Goal: Communication & Community: Answer question/provide support

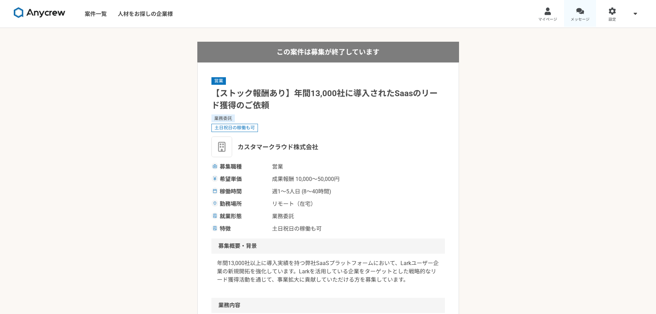
click at [571, 13] on link "メッセージ" at bounding box center [580, 14] width 32 height 28
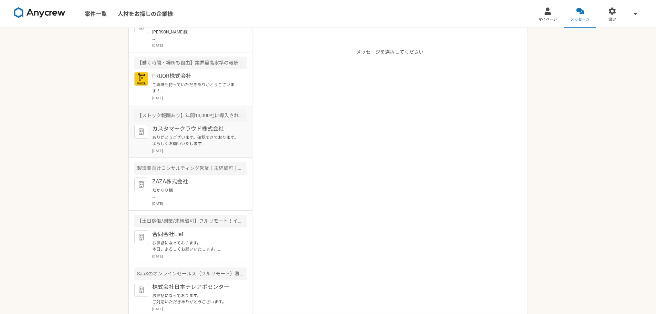
scroll to position [69, 0]
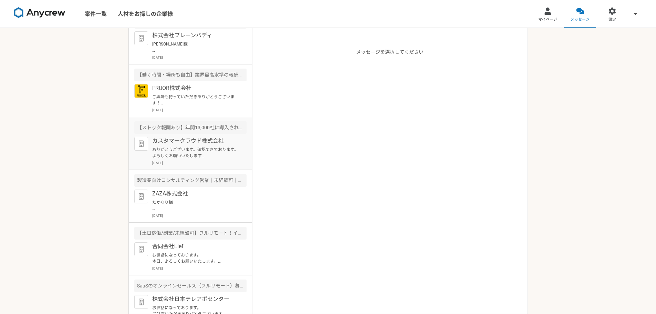
click at [208, 150] on p "ありがとうございます。確認できております。　よろしくお願いいたします [PERSON_NAME]があなたを Lark ビデオ会議に招待しています タイトル：[…" at bounding box center [194, 152] width 85 height 12
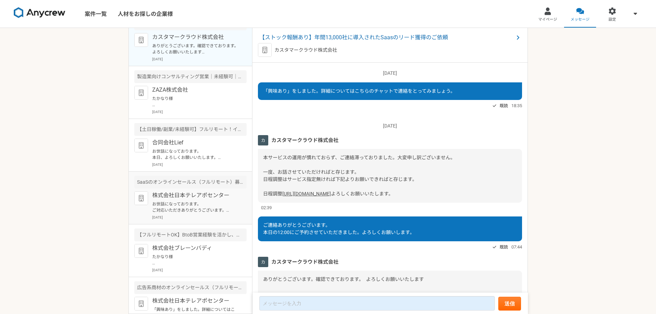
scroll to position [189, 0]
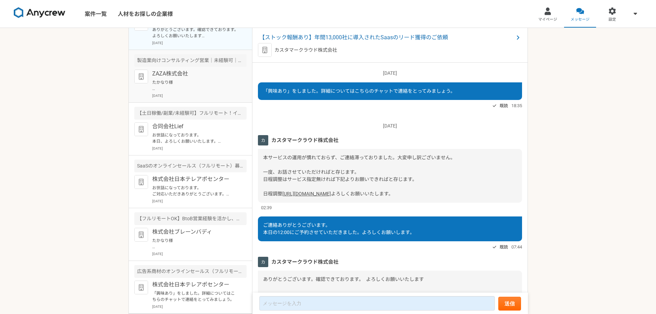
click at [206, 92] on div "ZAZA株式会社 たかなり様 お世話になっております。 ZAZA株式会社の伊藤と申します。 この度は弊社からのスカウトをご確認いただきありがとうございます。 …" at bounding box center [199, 84] width 94 height 29
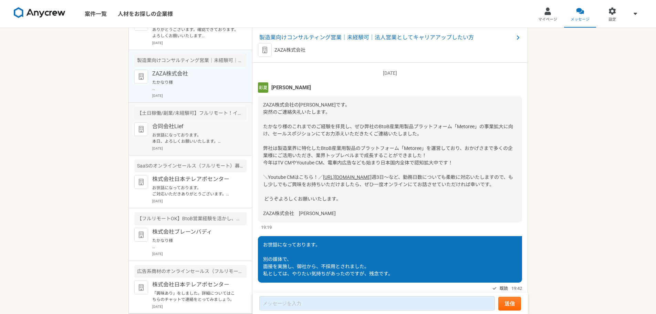
scroll to position [200, 0]
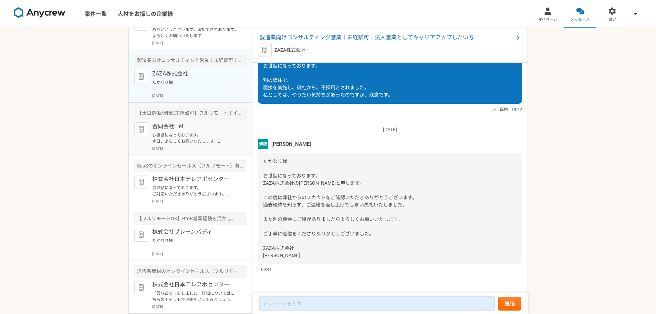
click at [200, 145] on div "合同会社Lief お世話になっております。 本日、よろしくお願いいたします。 お返事できていなく、申し訳ございませんでした。。。 2025年8月1日" at bounding box center [199, 136] width 94 height 29
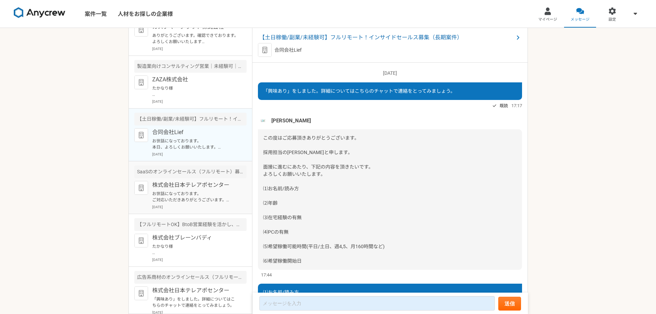
scroll to position [189, 0]
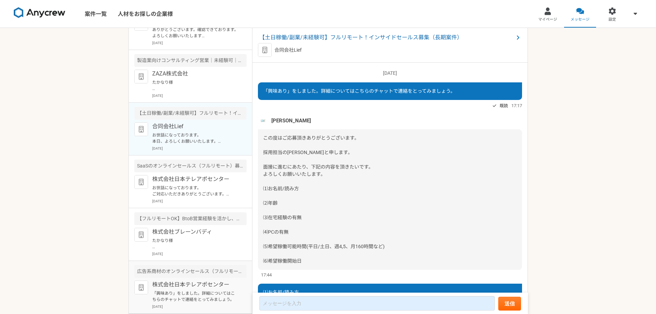
click at [183, 302] on p "「興味あり」をしました。詳細についてはこちらのチャットで連絡をとってみましょう。" at bounding box center [194, 296] width 85 height 12
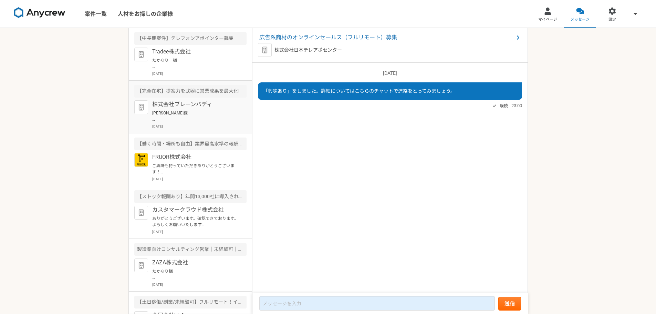
click at [203, 116] on p "[PERSON_NAME]様 お世話になります。 株式会社ブレーンバディの[PERSON_NAME]でございます。 先日、日程調整のご案内をお送りしましたが、…" at bounding box center [194, 116] width 85 height 12
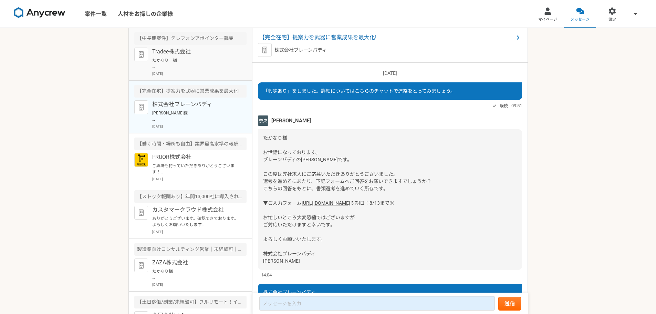
scroll to position [676, 0]
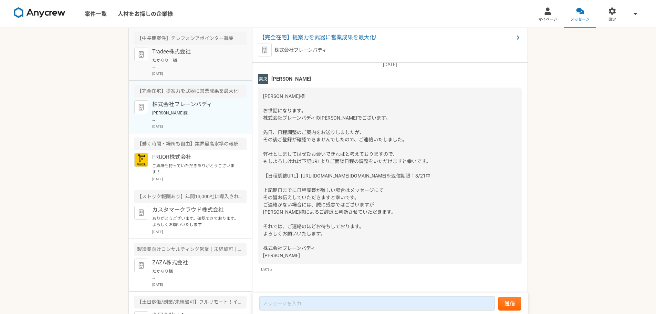
click at [214, 67] on p "たかなり　様 この度は弊社求人にご興味を持っていただきありがとうございます。 Tradee株式会社の[PERSON_NAME]と申します。 今回弊社が募ってい…" at bounding box center [194, 63] width 85 height 12
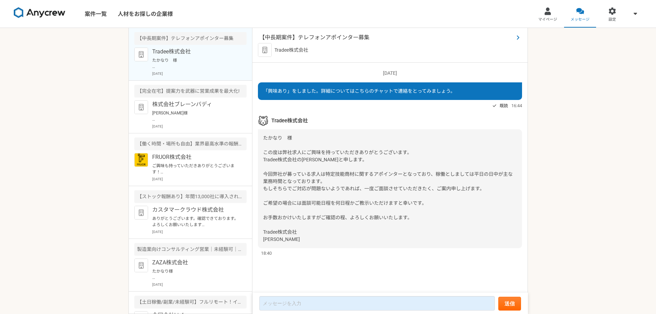
click at [354, 36] on span "【中長期案件】テレフォンアポインター募集" at bounding box center [386, 37] width 254 height 8
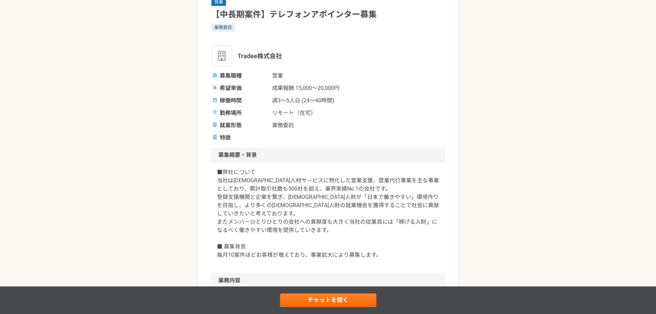
scroll to position [69, 0]
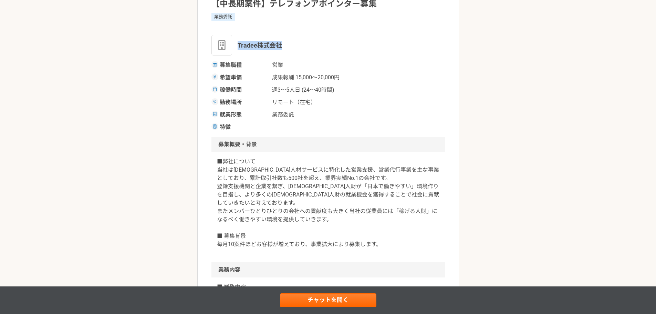
drag, startPoint x: 237, startPoint y: 44, endPoint x: 283, endPoint y: 45, distance: 46.2
click at [283, 45] on div "Tradee株式会社" at bounding box center [327, 45] width 233 height 21
copy span "Tradee株式会社"
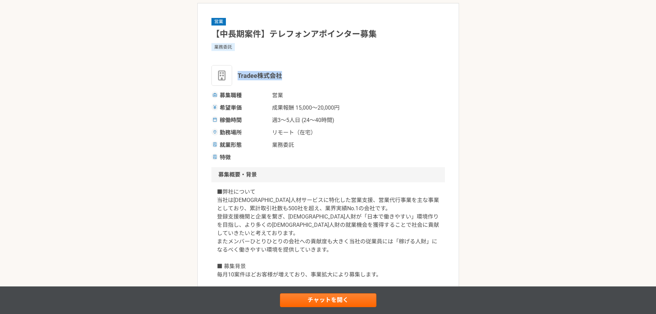
scroll to position [34, 0]
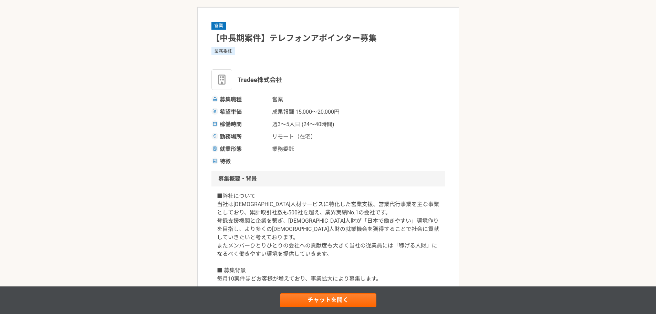
click at [431, 113] on div "希望単価 成果報酬 15,000〜20,000円" at bounding box center [327, 112] width 233 height 8
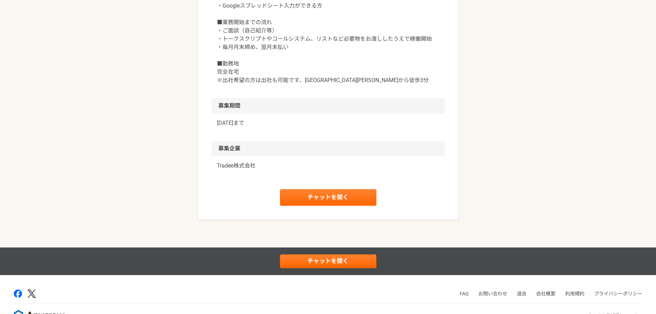
scroll to position [703, 0]
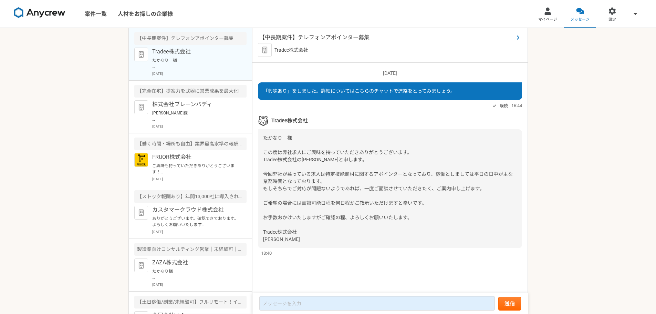
click at [306, 35] on span "【中長期案件】テレフォンアポインター募集" at bounding box center [386, 37] width 254 height 8
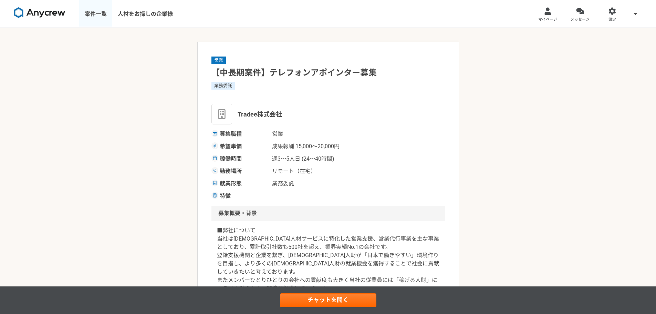
click at [84, 12] on link "案件一覧" at bounding box center [95, 14] width 33 height 28
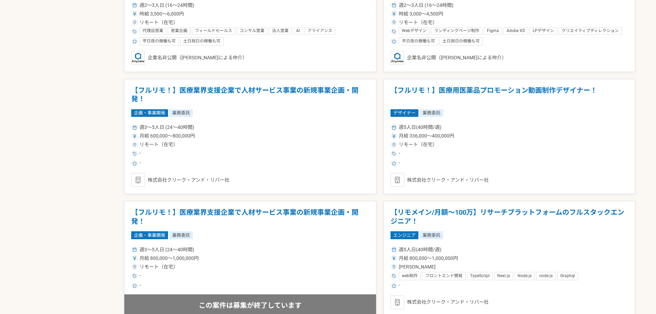
scroll to position [1102, 0]
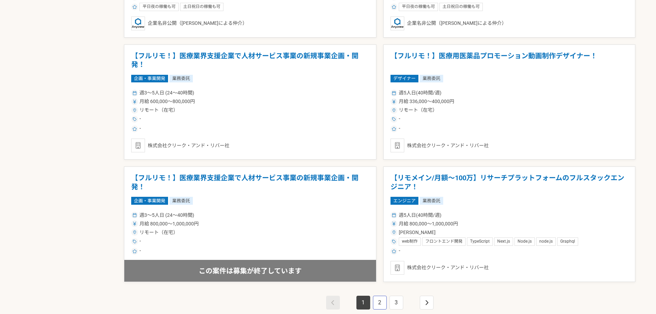
click at [380, 303] on link "2" at bounding box center [380, 302] width 14 height 14
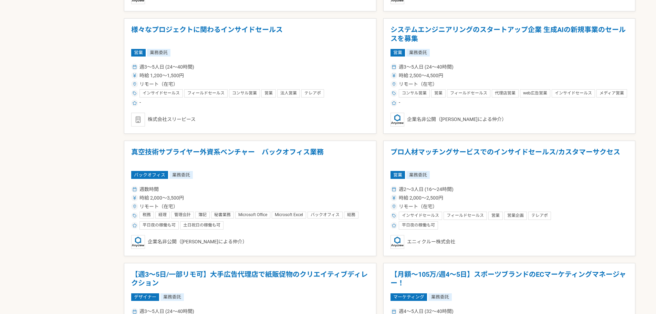
scroll to position [895, 0]
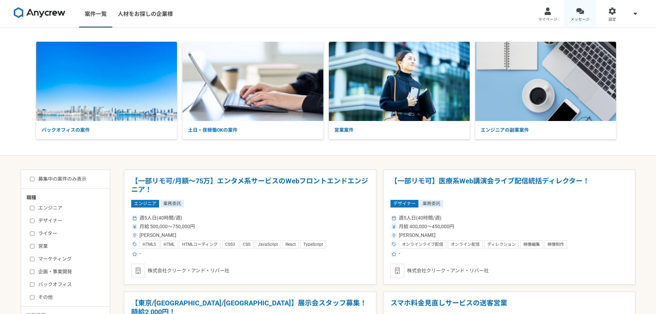
click at [573, 19] on span "メッセージ" at bounding box center [580, 20] width 19 height 6
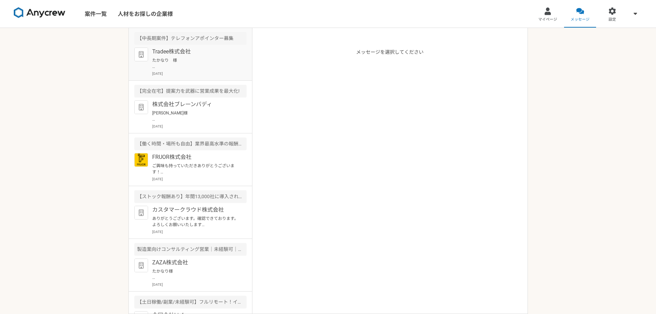
click at [185, 66] on p "たかなり　様 この度は弊社求人にご興味を持っていただきありがとうございます。 Tradee株式会社の[PERSON_NAME]と申します。 今回弊社が募ってい…" at bounding box center [194, 63] width 85 height 12
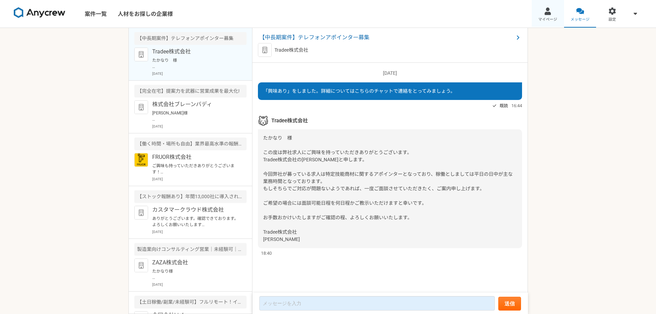
click at [539, 11] on link "マイページ" at bounding box center [548, 14] width 32 height 28
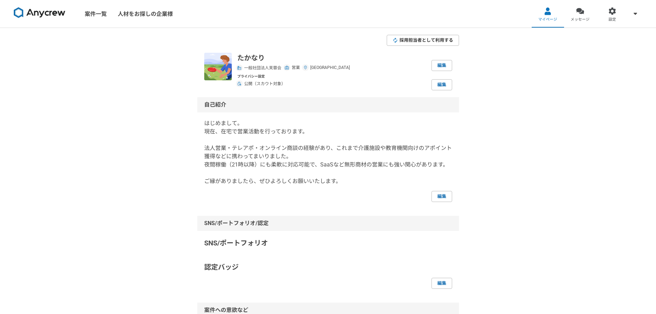
click at [406, 41] on span "採用担当者として利用する" at bounding box center [426, 40] width 54 height 7
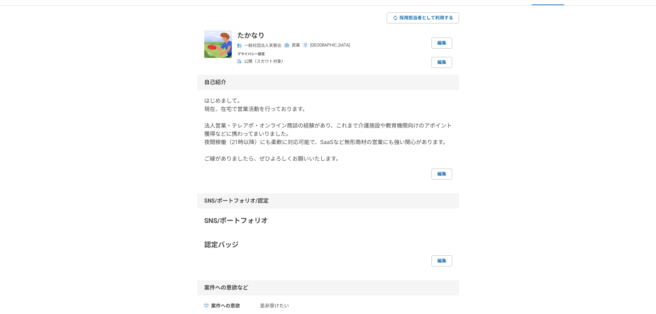
scroll to position [34, 0]
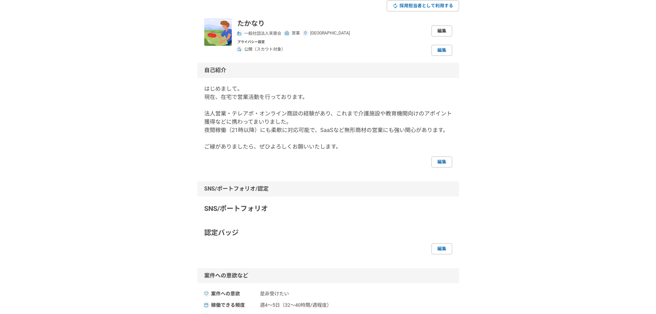
click at [444, 29] on link "編集" at bounding box center [442, 30] width 21 height 11
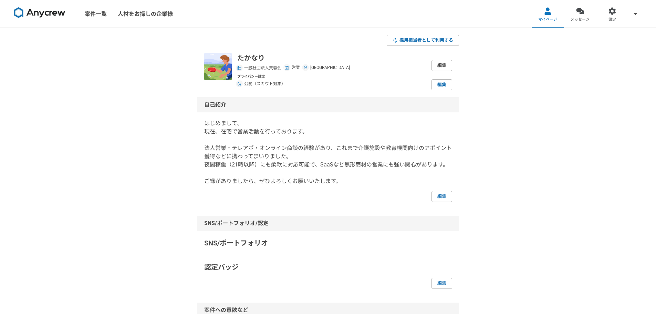
select select "44"
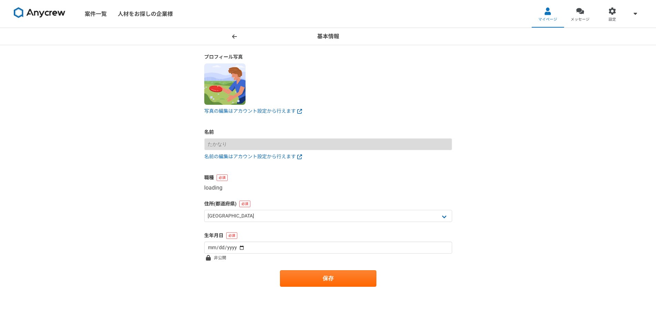
select select "4"
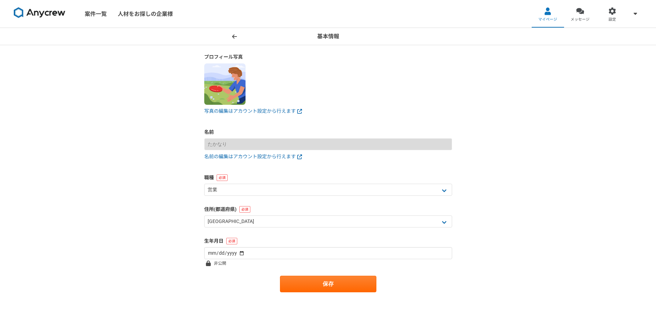
click at [234, 37] on icon at bounding box center [234, 37] width 5 height 6
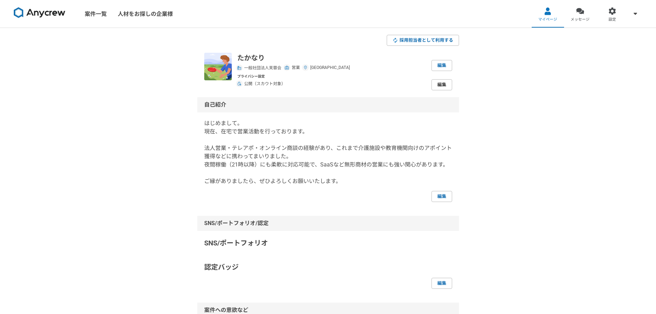
click at [436, 89] on link "編集" at bounding box center [442, 84] width 21 height 11
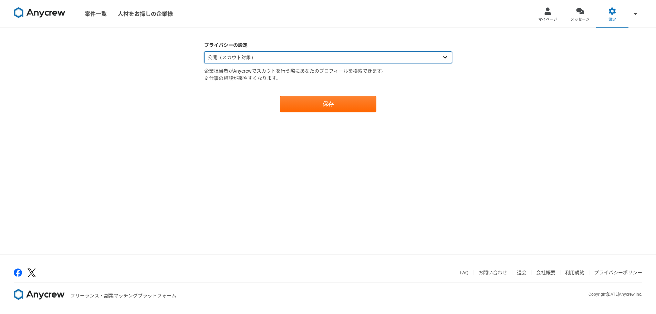
click at [435, 57] on select "公開（スカウト対象） 非公開（スカウト対象外）" at bounding box center [328, 57] width 248 height 12
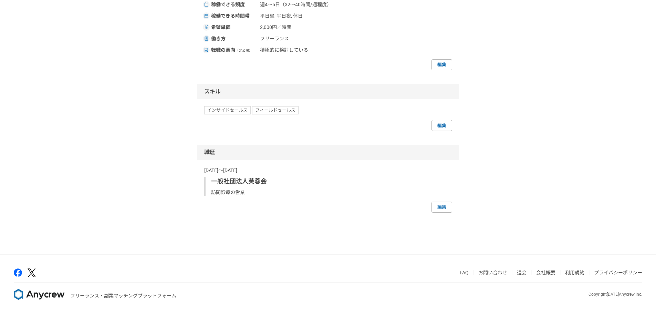
scroll to position [343, 0]
click at [448, 205] on link "編集" at bounding box center [442, 206] width 21 height 11
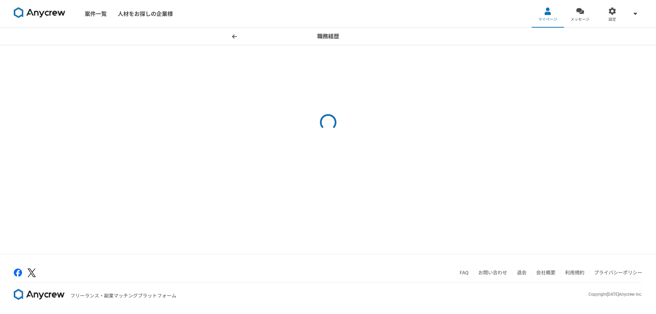
select select "[DATE]"
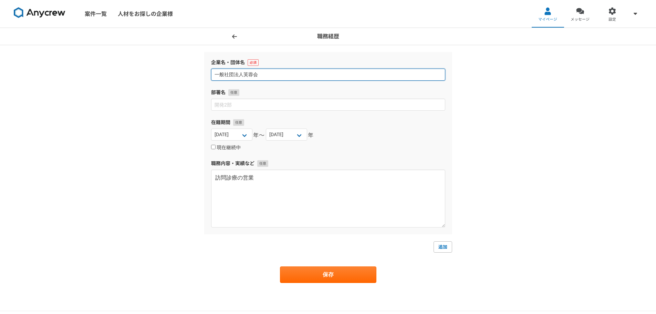
click at [319, 78] on input "一般社団法人芙蓉会" at bounding box center [328, 75] width 234 height 12
type input "一"
type input "個人"
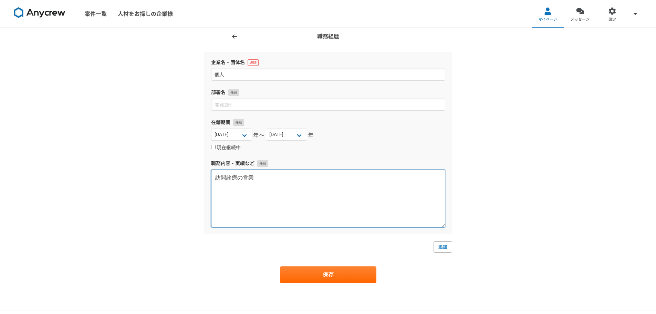
click at [281, 178] on textarea "訪問診療の営業" at bounding box center [328, 198] width 234 height 58
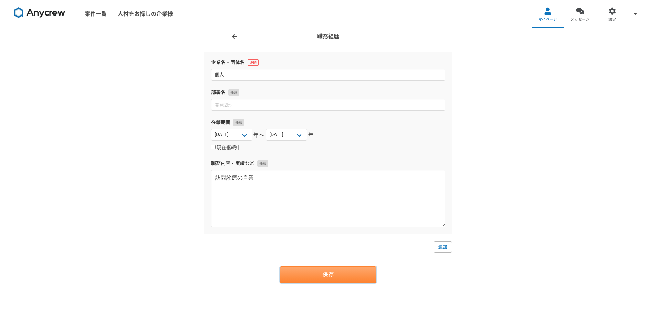
click at [318, 279] on button "保存" at bounding box center [328, 274] width 96 height 17
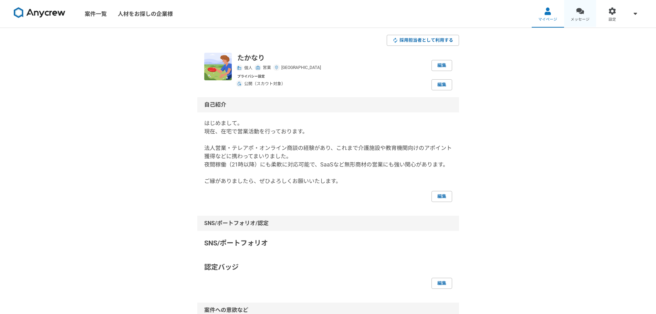
click at [586, 15] on link "メッセージ" at bounding box center [580, 14] width 32 height 28
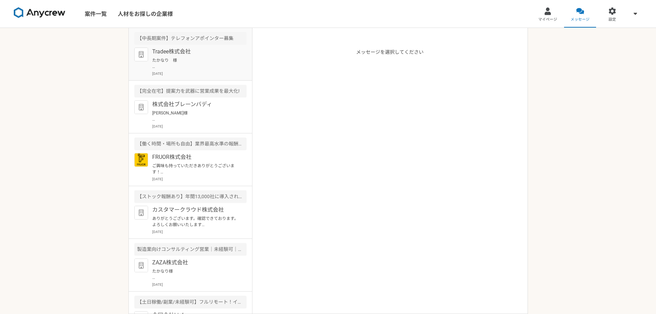
click at [207, 70] on div "Tradee株式会社 たかなり　様 この度は弊社求人にご興味を持っていただきありがとうございます。 Tradee株式会社の[PERSON_NAME]と申します…" at bounding box center [199, 62] width 94 height 29
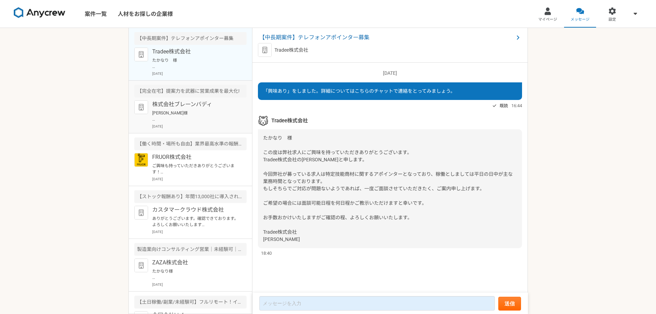
click at [204, 110] on p "[PERSON_NAME]様 お世話になります。 株式会社ブレーンバディの[PERSON_NAME]でございます。 先日、日程調整のご案内をお送りしましたが、…" at bounding box center [194, 116] width 85 height 12
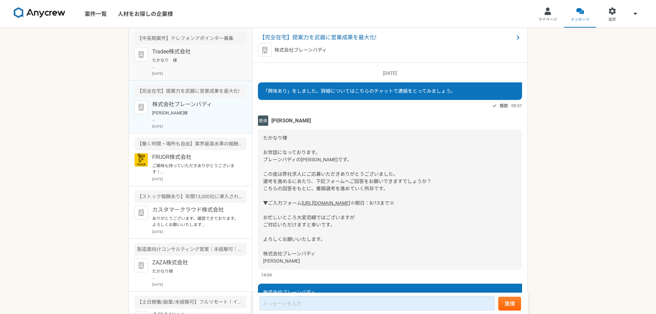
click at [195, 71] on p "[DATE]" at bounding box center [199, 73] width 94 height 5
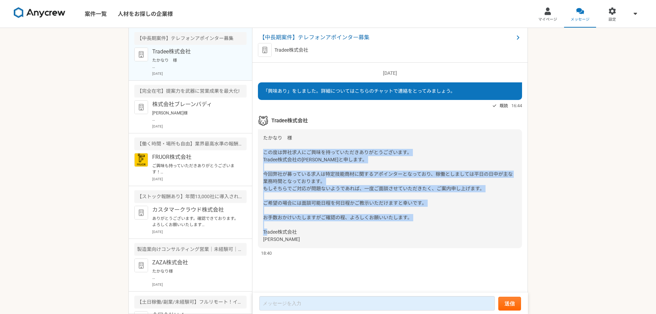
drag, startPoint x: 264, startPoint y: 152, endPoint x: 313, endPoint y: 238, distance: 99.2
click at [313, 238] on div "たかなり　様 この度は弊社求人にご興味を持っていただきありがとうございます。 Tradee株式会社の[PERSON_NAME]と申します。 今回弊社が募ってい…" at bounding box center [390, 188] width 264 height 119
copy span "この度は弊社求人にご興味を持っていただきありがとうございます。 Tradee株式会社の[PERSON_NAME]と申します。 今回弊社が募っている求人は特定技…"
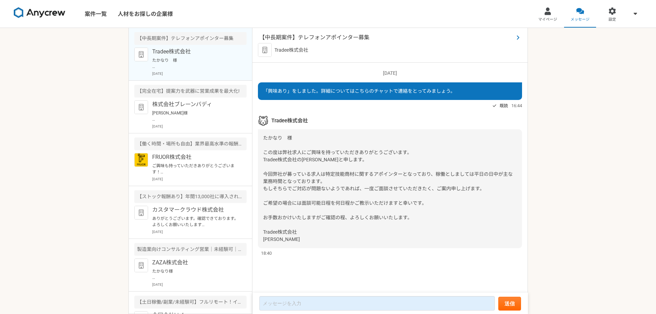
click at [312, 35] on span "【中長期案件】テレフォンアポインター募集" at bounding box center [386, 37] width 254 height 8
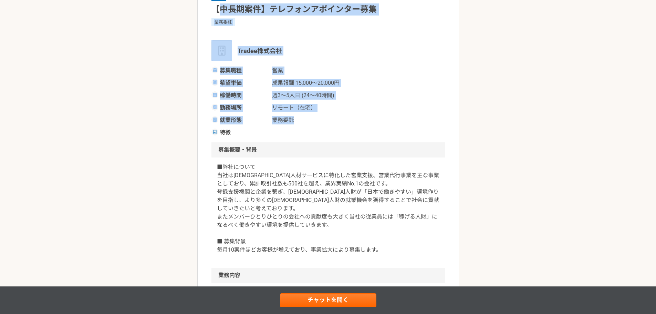
scroll to position [69, 0]
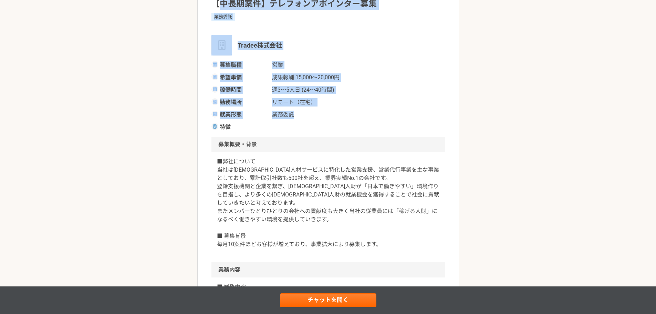
drag, startPoint x: 216, startPoint y: 73, endPoint x: 306, endPoint y: 114, distance: 99.4
click at [306, 114] on div "営業 【中長期案件】テレフォンアポインター募集 業務委託 Tradee株式会社 募集職種 営業 希望単価 成果報酬 15,000〜20,000円 稼働時間 週…" at bounding box center [327, 59] width 233 height 144
click at [300, 111] on span "業務委託" at bounding box center [306, 115] width 69 height 8
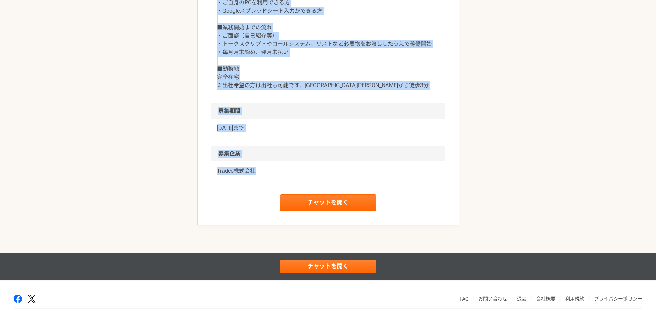
scroll to position [703, 0]
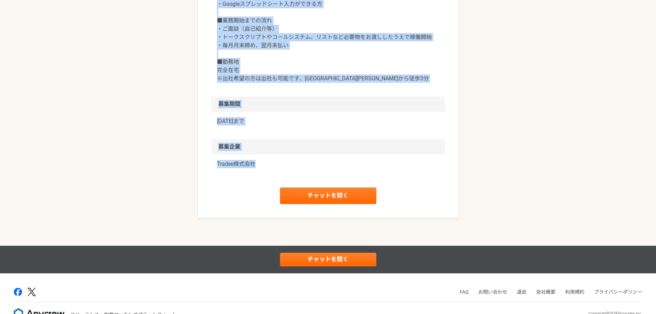
drag, startPoint x: 215, startPoint y: 39, endPoint x: 378, endPoint y: 172, distance: 211.0
copy article "【lorem】ipsumdolorsit amet Consectetu adip el sedd eius 33,864〜10,684t inci u5〜9…"
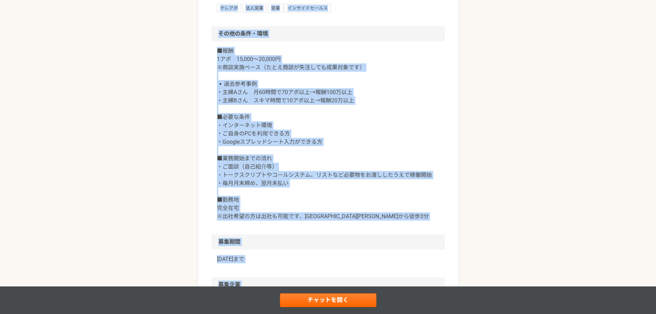
click at [311, 118] on p "■報酬 1アポ　15,000～20,000円 ※商談実施ベース（たとえ商談が失注しても成果対象です） ▪️過去参考事例 ・主婦Aさん　月60時間で70アポ以上…" at bounding box center [328, 134] width 222 height 174
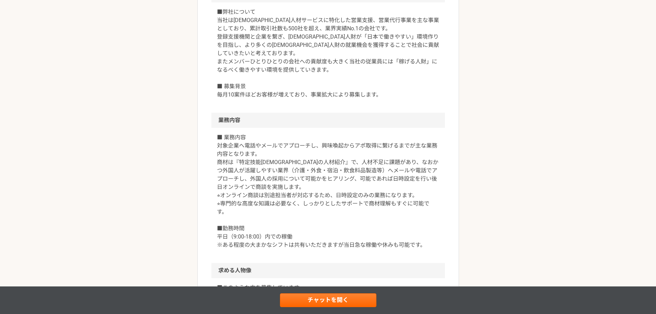
scroll to position [221, 0]
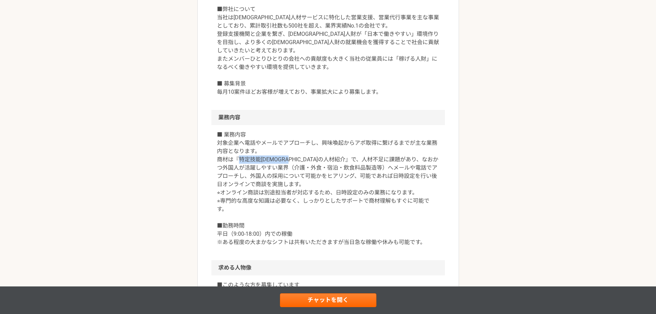
drag, startPoint x: 240, startPoint y: 160, endPoint x: 303, endPoint y: 157, distance: 62.4
click at [303, 157] on p "■ 業務内容 対象企業へ電話やメールでアプローチし、興味喚起からアポ取得に繋げるまでが主な業務内容となります。 商材は『特定技能[DEMOGRAPHIC_DA…" at bounding box center [328, 189] width 222 height 116
copy p "特定技能[DEMOGRAPHIC_DATA]の人材紹介"
click at [341, 71] on p "■弊社について 当社は[DEMOGRAPHIC_DATA]人材サービスに特化した営業支援、営業代行事業を主な事業としており、累計取引社数も500社を超え、業界…" at bounding box center [328, 50] width 222 height 91
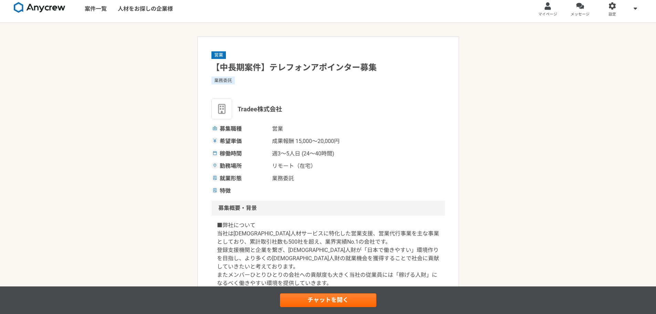
scroll to position [0, 0]
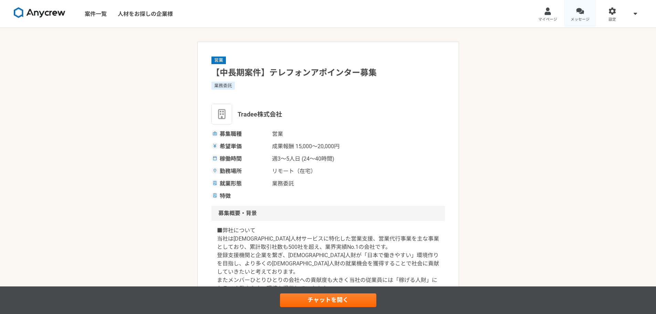
click at [588, 10] on link "メッセージ" at bounding box center [580, 14] width 32 height 28
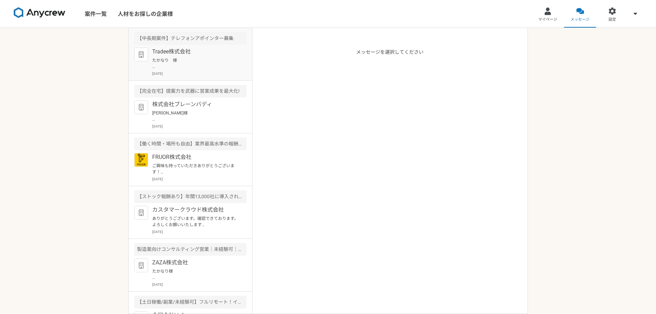
click at [203, 63] on p "たかなり　様 この度は弊社求人にご興味を持っていただきありがとうございます。 Tradee株式会社の[PERSON_NAME]と申します。 今回弊社が募ってい…" at bounding box center [194, 63] width 85 height 12
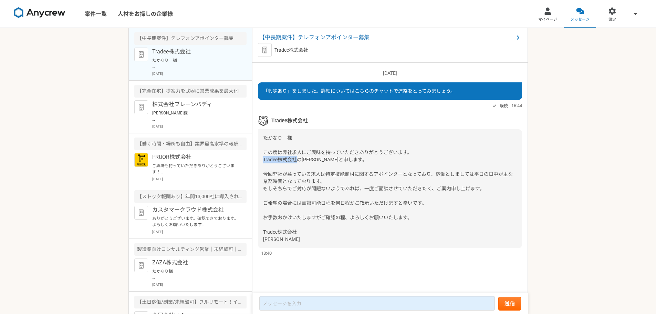
drag, startPoint x: 263, startPoint y: 159, endPoint x: 295, endPoint y: 160, distance: 32.7
click at [295, 160] on span "たかなり　様 この度は弊社求人にご興味を持っていただきありがとうございます。 Tradee株式会社の[PERSON_NAME]と申します。 今回弊社が募ってい…" at bounding box center [388, 188] width 250 height 107
copy span "Tradee株式会社"
click at [340, 204] on span "たかなり　様 この度は弊社求人にご興味を持っていただきありがとうございます。 Tradee株式会社の[PERSON_NAME]と申します。 今回弊社が募ってい…" at bounding box center [388, 188] width 250 height 107
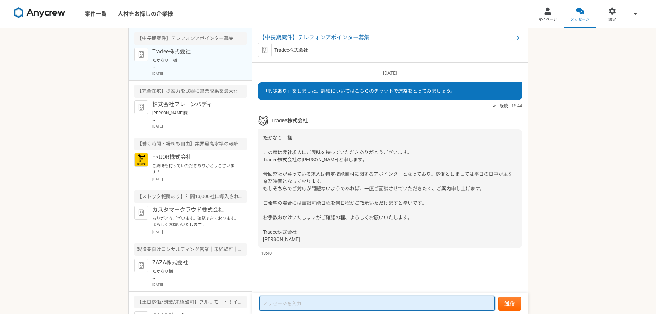
click at [301, 305] on textarea at bounding box center [377, 303] width 236 height 14
paste textarea "Tradee株式会社 [PERSON_NAME]様 この度はご連絡いただきありがとうございます。 改めまして、[PERSON_NAME]と申します。 平日日中…"
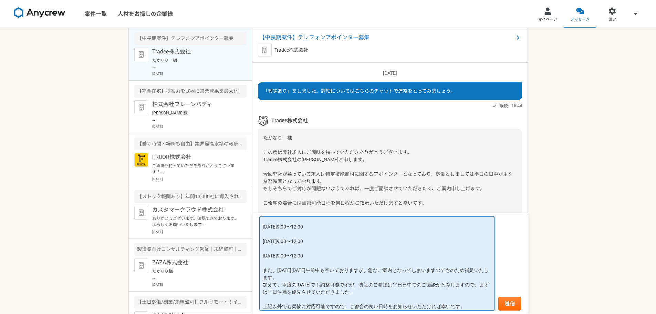
scroll to position [87, 0]
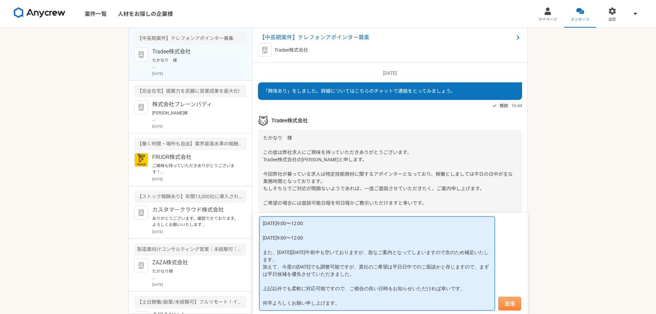
type textarea "Tradee株式会社 [PERSON_NAME]様 この度はご連絡いただきありがとうございます。 改めまして、[PERSON_NAME]と申します。 平日日中…"
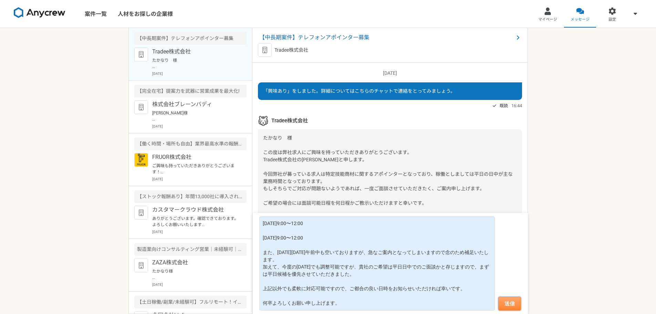
click at [510, 299] on button "送信" at bounding box center [509, 304] width 23 height 14
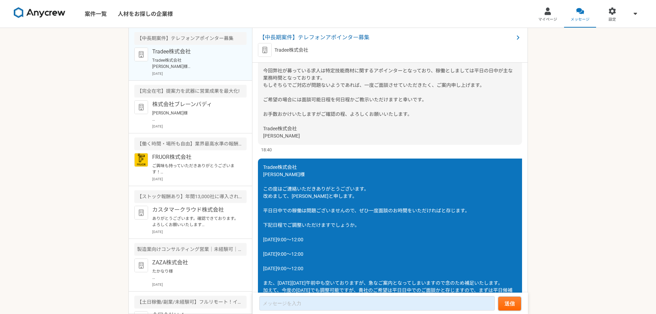
scroll to position [181, 0]
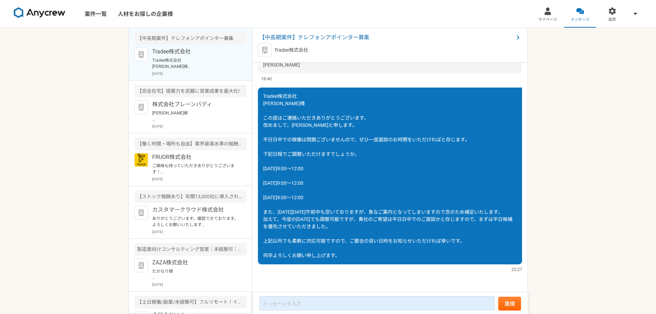
click at [615, 153] on div "案件一覧 人材をお探しの企業様 マイページ メッセージ 設定 【中長期案件】テレフォンアポインター募集 Tradee株式会社 [DATE] 【完全在宅】提案力…" at bounding box center [328, 157] width 656 height 314
click at [519, 38] on icon at bounding box center [517, 38] width 3 height 6
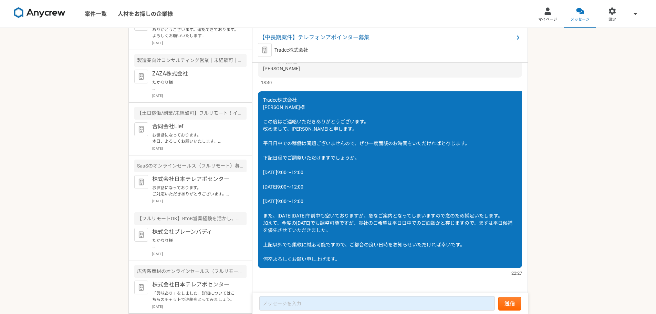
scroll to position [172, 0]
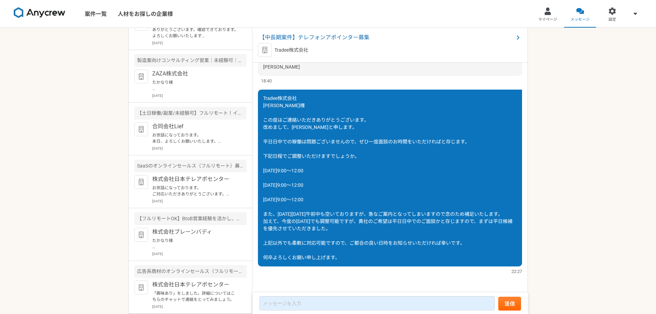
drag, startPoint x: 316, startPoint y: 179, endPoint x: 507, endPoint y: 155, distance: 192.3
click at [507, 155] on div "Tradee株式会社 [PERSON_NAME]様 この度はご連絡いただきありがとうございます。 改めまして、[PERSON_NAME]と申します。 平日日中…" at bounding box center [390, 178] width 264 height 177
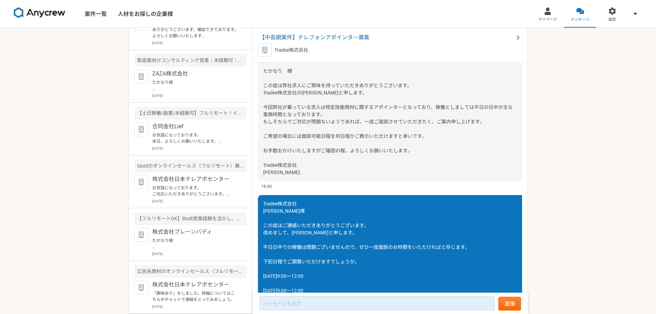
scroll to position [0, 0]
